Goal: Navigation & Orientation: Find specific page/section

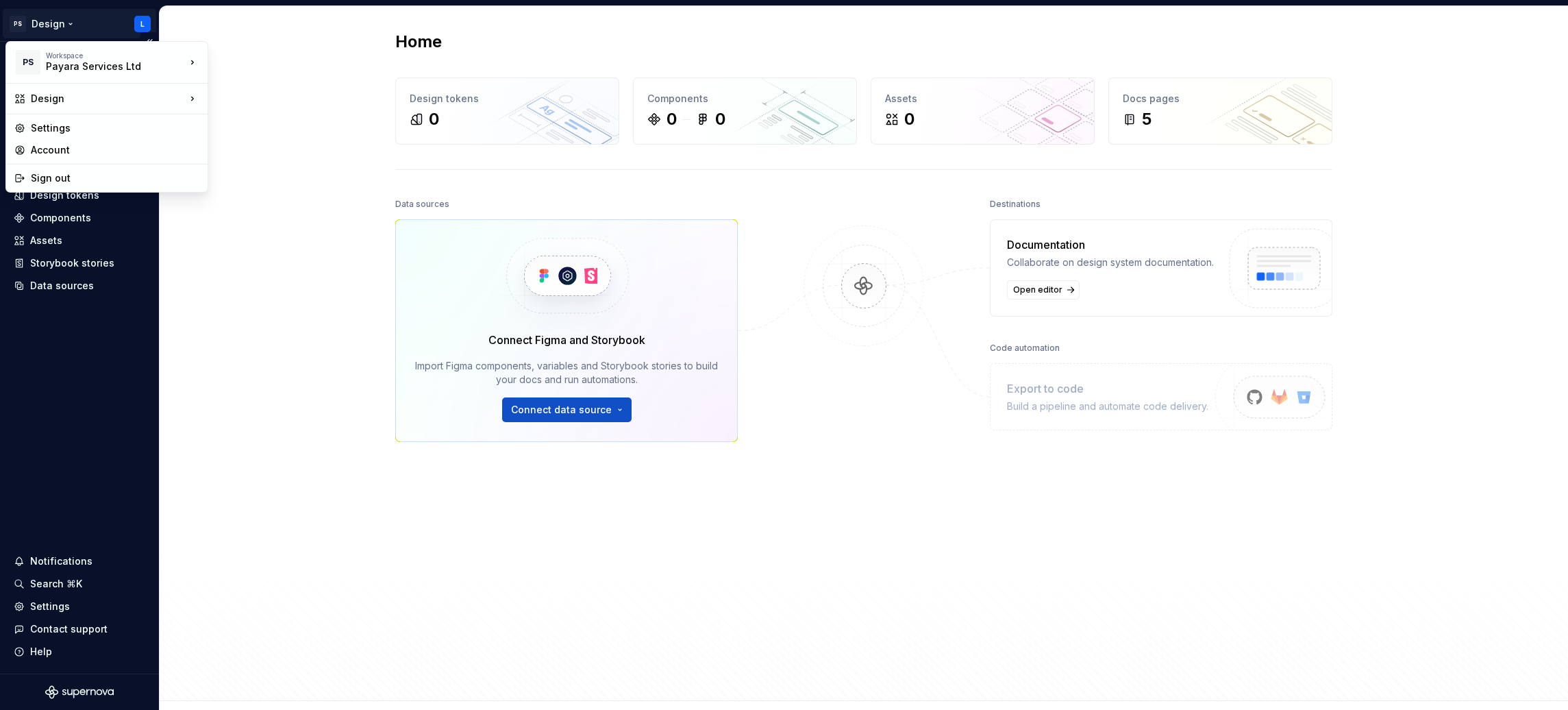
click at [20, 19] on html "PS Design L Home Documentation Analytics Code automation Design system data Des…" at bounding box center [784, 355] width 1568 height 710
click at [272, 208] on html "PS Design L Home Documentation Analytics Code automation Design system data Des…" at bounding box center [784, 355] width 1568 height 710
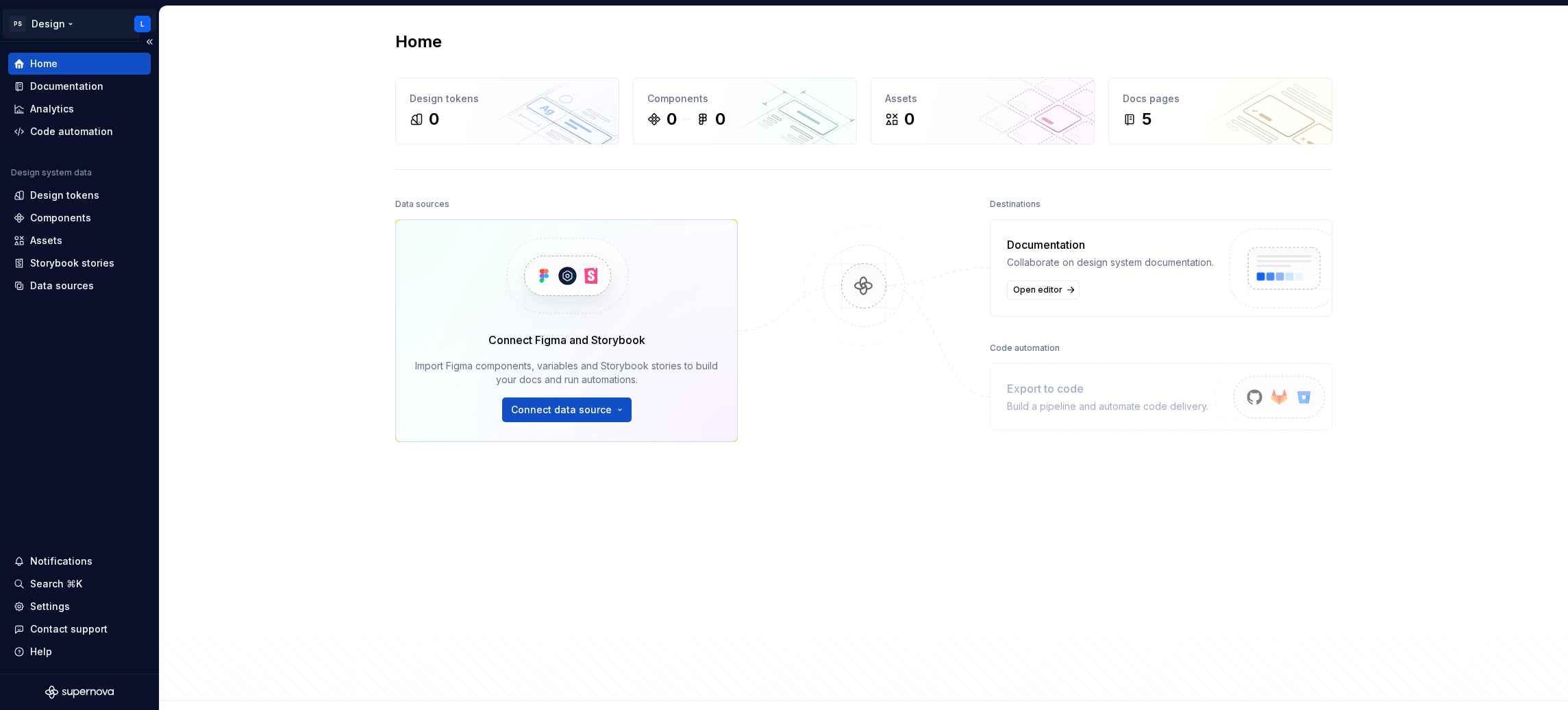
click at [75, 30] on html "PS Design L Home Documentation Analytics Code automation Design system data Des…" at bounding box center [784, 355] width 1568 height 710
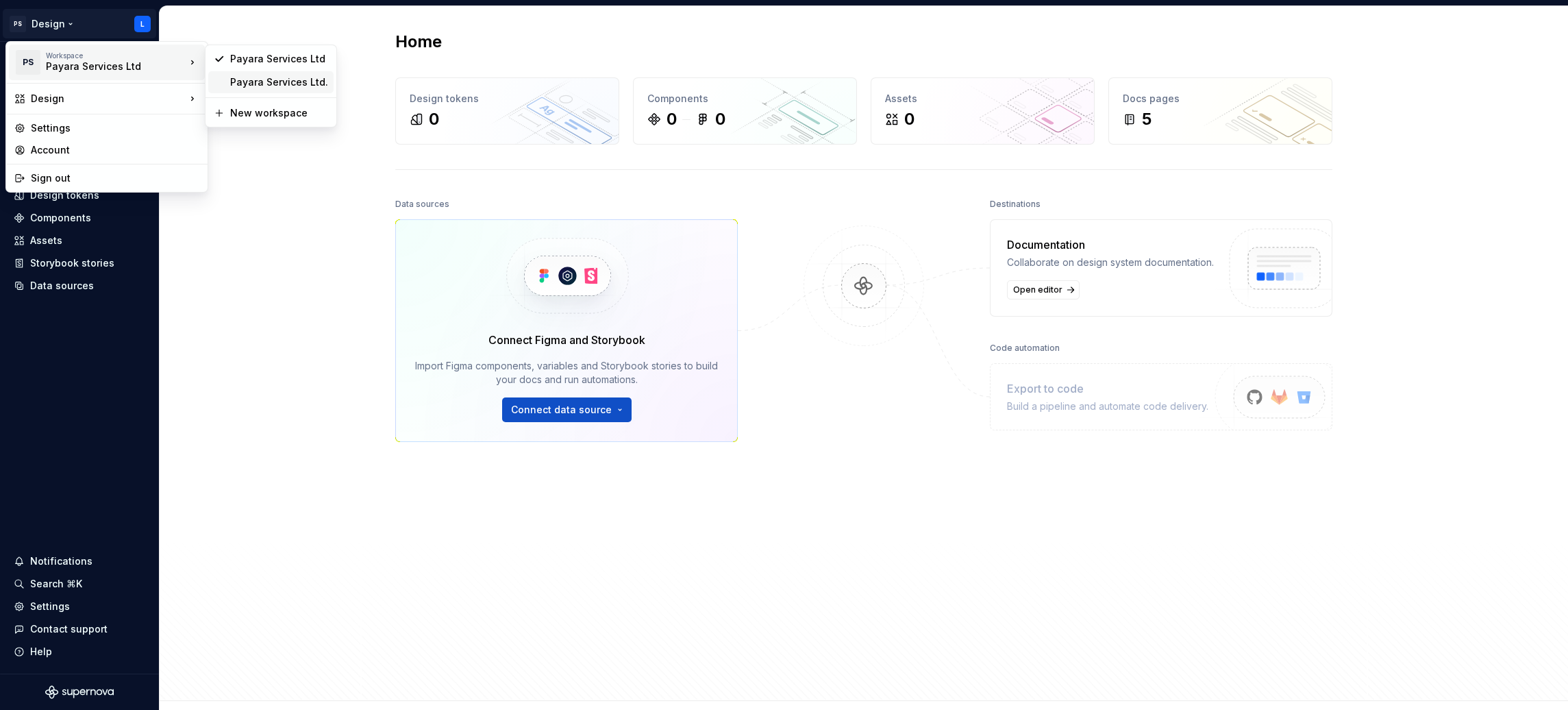
click at [282, 79] on div "Payara Services Ltd." at bounding box center [279, 82] width 98 height 14
